Goal: Task Accomplishment & Management: Use online tool/utility

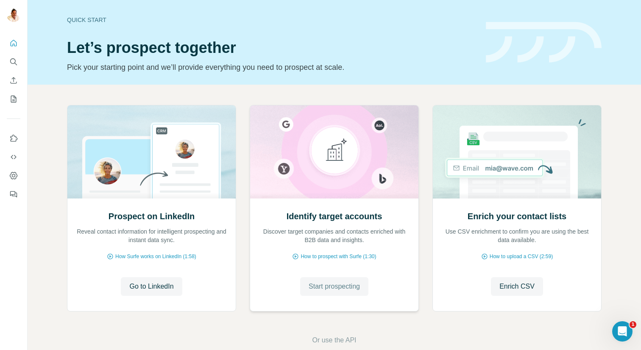
click at [331, 286] on span "Start prospecting" at bounding box center [334, 287] width 51 height 10
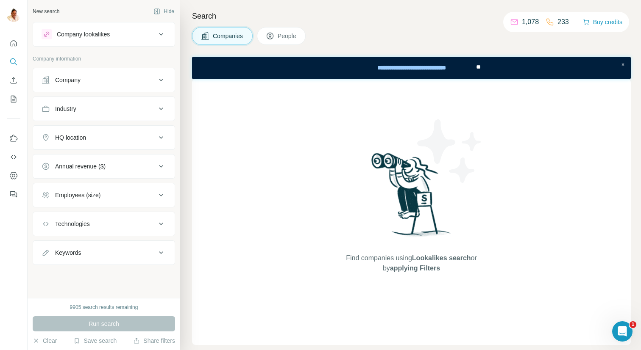
click at [117, 74] on button "Company" at bounding box center [104, 80] width 142 height 20
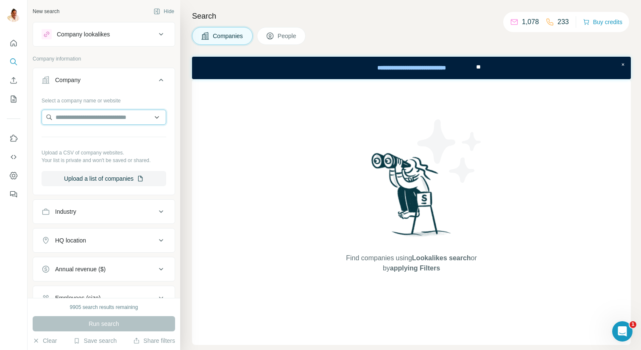
click at [118, 120] on input "text" at bounding box center [104, 117] width 125 height 15
paste input "**********"
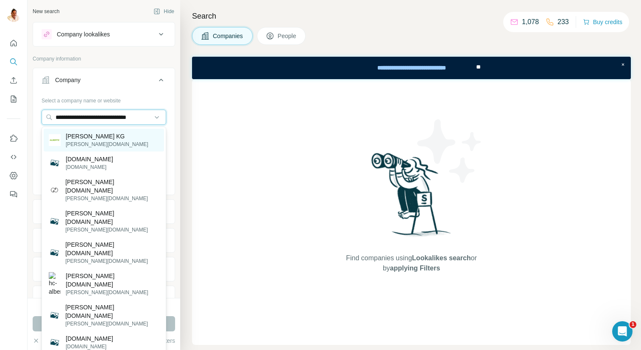
type input "**********"
click at [115, 142] on div "[PERSON_NAME] KG [PERSON_NAME][DOMAIN_NAME]" at bounding box center [104, 140] width 120 height 23
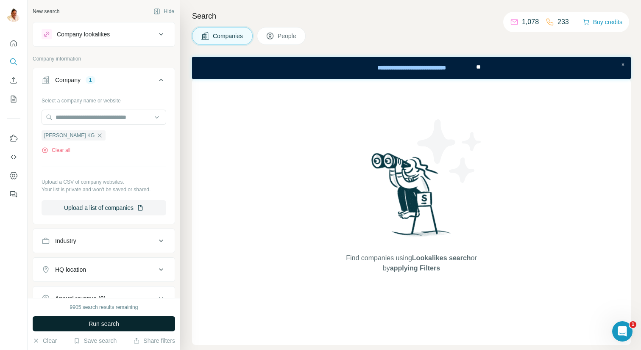
click at [107, 322] on span "Run search" at bounding box center [104, 324] width 31 height 8
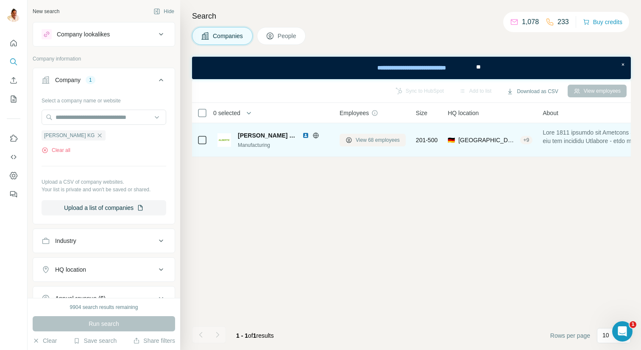
click at [380, 139] on span "View 68 employees" at bounding box center [378, 140] width 44 height 8
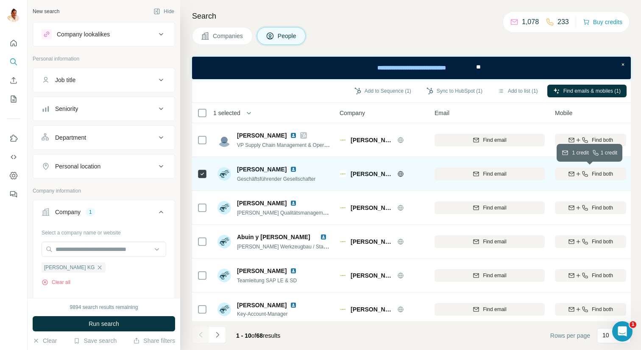
click at [595, 178] on button "Find both" at bounding box center [590, 174] width 71 height 13
click at [220, 333] on icon "Navigate to next page" at bounding box center [217, 335] width 8 height 8
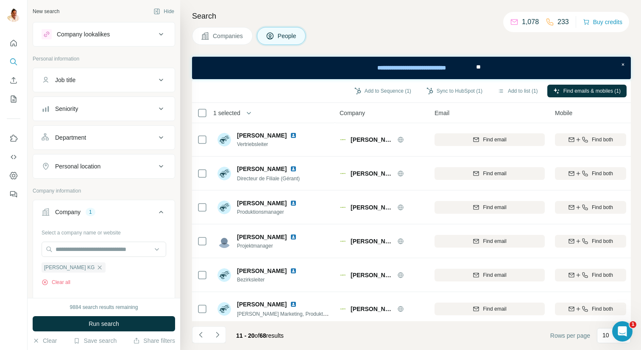
scroll to position [141, 0]
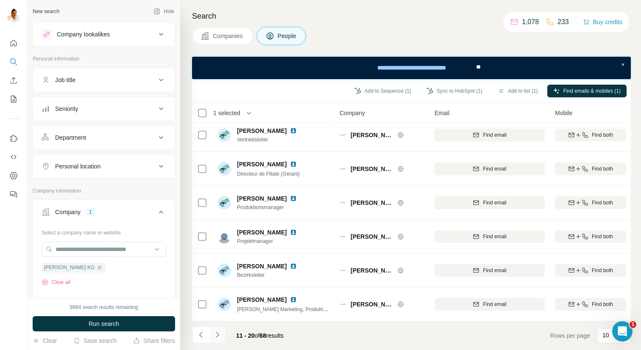
click at [217, 333] on icon "Navigate to next page" at bounding box center [217, 335] width 3 height 6
click at [219, 335] on icon "Navigate to next page" at bounding box center [217, 335] width 3 height 6
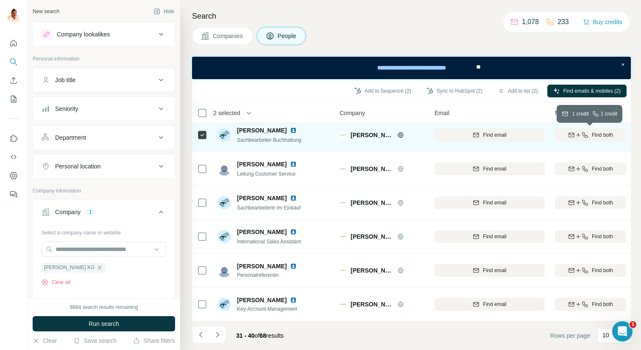
click at [586, 136] on icon "button" at bounding box center [585, 135] width 6 height 6
click at [220, 332] on icon "Navigate to next page" at bounding box center [217, 335] width 8 height 8
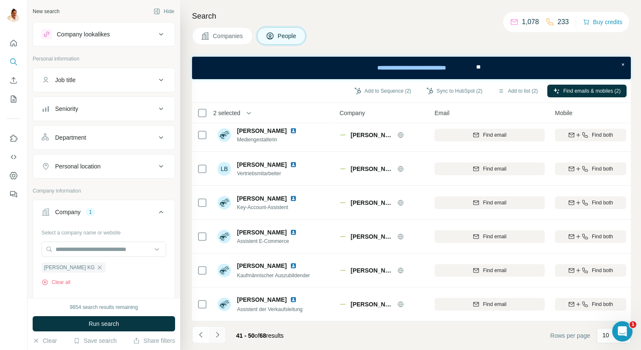
click at [219, 334] on icon "Navigate to next page" at bounding box center [217, 335] width 8 height 8
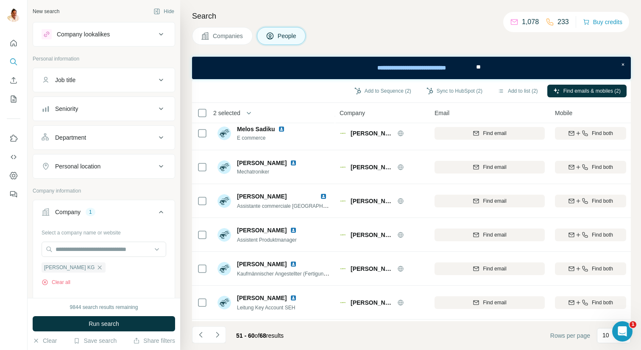
scroll to position [0, 0]
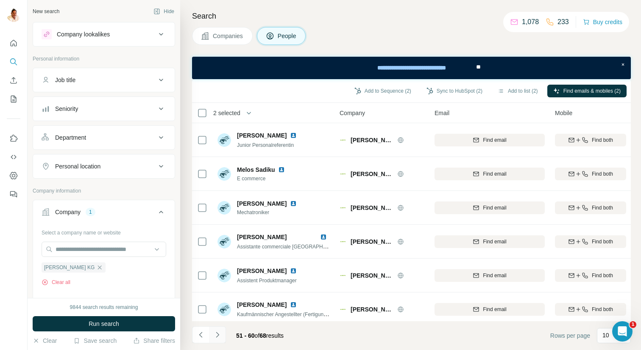
click at [219, 336] on icon "Navigate to next page" at bounding box center [217, 335] width 8 height 8
click at [197, 328] on button "Navigate to previous page" at bounding box center [200, 335] width 17 height 17
click at [197, 330] on button "Navigate to previous page" at bounding box center [200, 335] width 17 height 17
click at [200, 332] on icon "Navigate to previous page" at bounding box center [201, 335] width 8 height 8
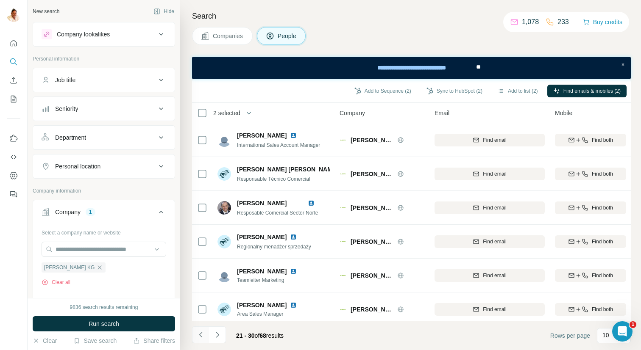
click at [204, 333] on icon "Navigate to previous page" at bounding box center [201, 335] width 8 height 8
click at [206, 335] on button "Navigate to previous page" at bounding box center [200, 335] width 17 height 17
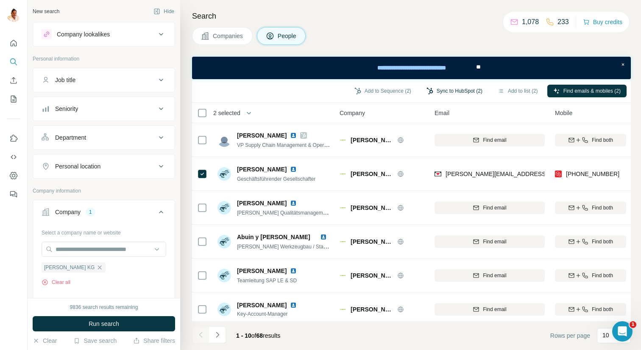
click at [434, 90] on button "Sync to HubSpot (2)" at bounding box center [454, 91] width 68 height 13
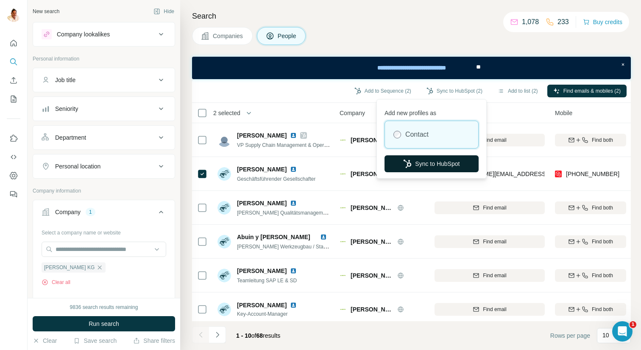
click at [423, 158] on button "Sync to HubSpot" at bounding box center [431, 164] width 94 height 17
